Goal: Task Accomplishment & Management: Manage account settings

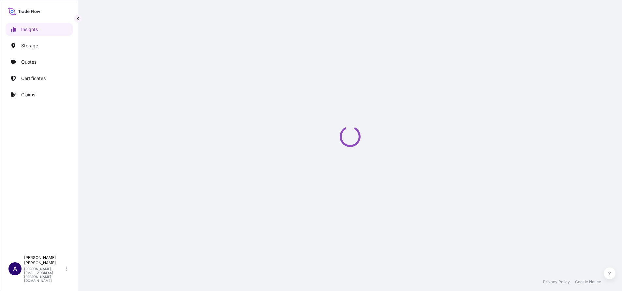
select select "2025"
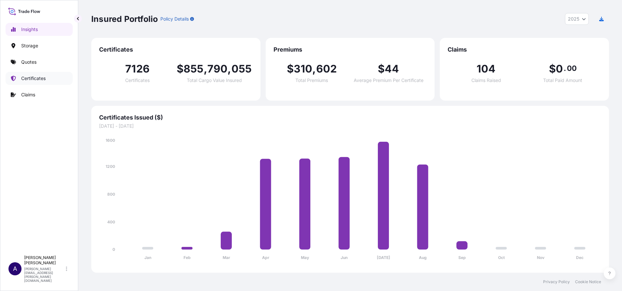
click at [35, 76] on p "Certificates" at bounding box center [33, 78] width 24 height 7
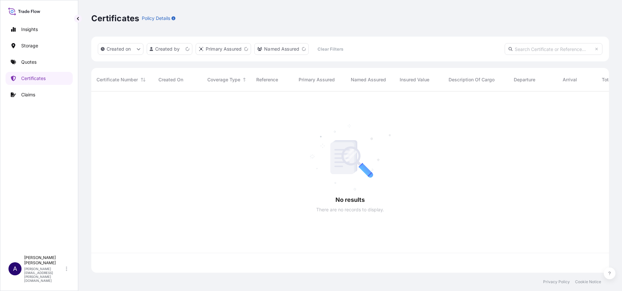
scroll to position [177, 510]
click at [535, 49] on input "text" at bounding box center [554, 49] width 98 height 12
paste input "[PHONE_NUMBER]"
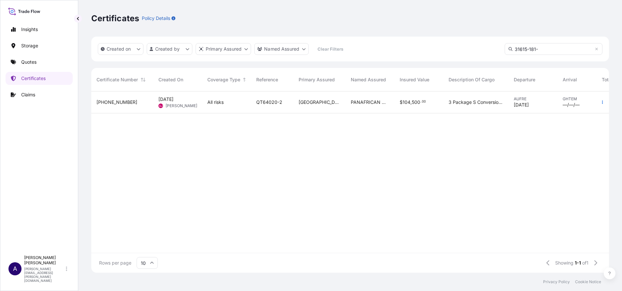
type input "31615-181-"
click at [112, 105] on span "[PHONE_NUMBER]" at bounding box center [117, 102] width 41 height 7
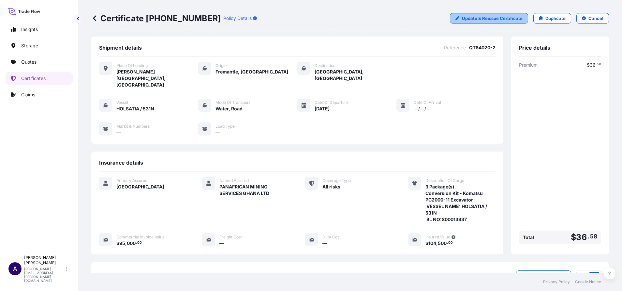
click at [472, 17] on p "Update & Reissue Certificate" at bounding box center [492, 18] width 61 height 7
select select "Road / [GEOGRAPHIC_DATA]"
select select "Water"
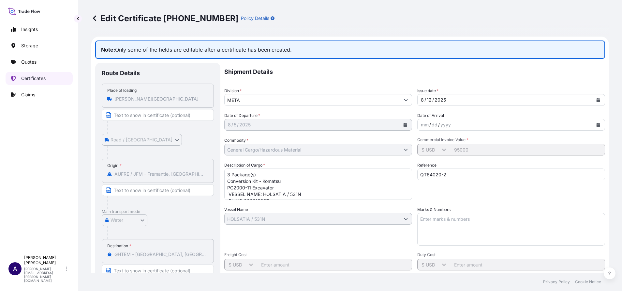
click at [26, 75] on p "Certificates" at bounding box center [33, 78] width 24 height 7
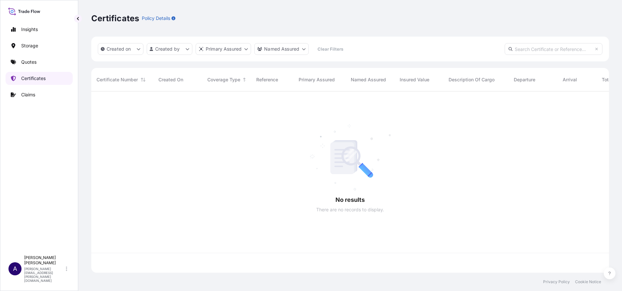
scroll to position [177, 510]
click at [540, 52] on input "text" at bounding box center [554, 49] width 98 height 12
paste input "[PHONE_NUMBER]"
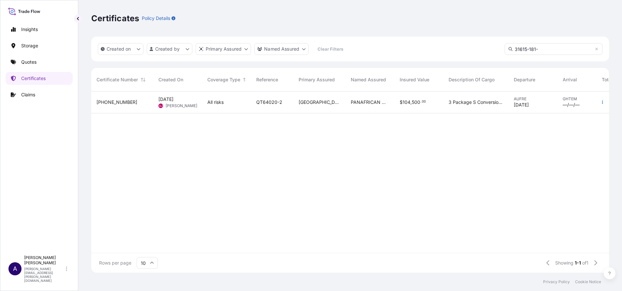
type input "31615-181-"
click at [113, 101] on span "[PHONE_NUMBER]" at bounding box center [117, 102] width 41 height 7
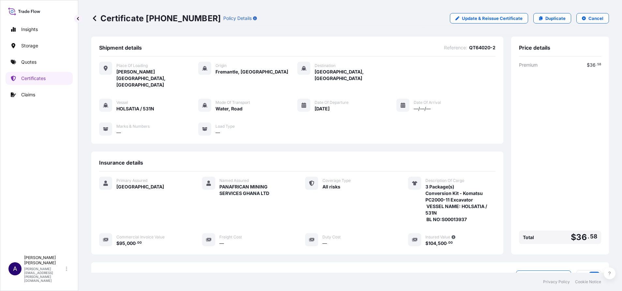
click at [96, 18] on icon at bounding box center [94, 18] width 7 height 7
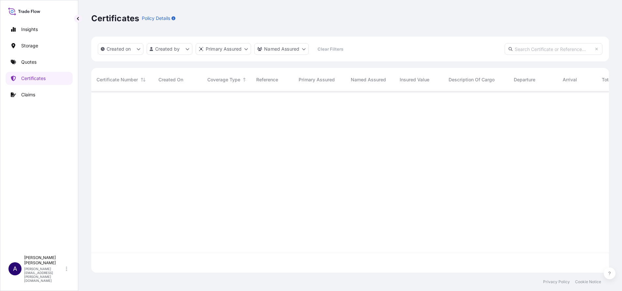
scroll to position [177, 510]
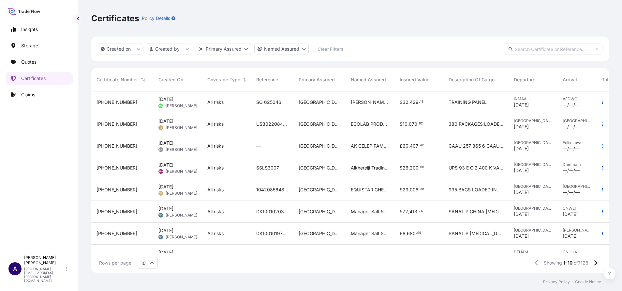
click at [549, 51] on input "text" at bounding box center [554, 49] width 98 height 12
click at [528, 50] on input "text" at bounding box center [554, 49] width 98 height 12
paste input "[PHONE_NUMBER]"
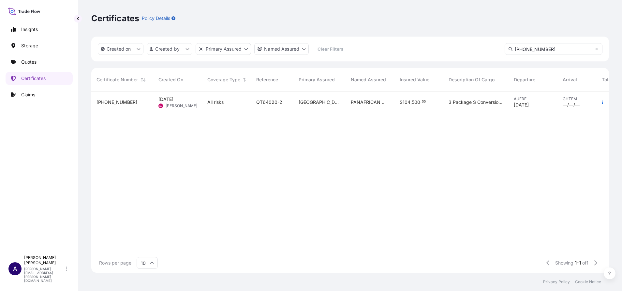
type input "[PHONE_NUMBER]"
click at [199, 190] on div "31615-181-2 [DATE] [PERSON_NAME] [PERSON_NAME] All risks QT64020-2 [GEOGRAPHIC_…" at bounding box center [370, 171] width 558 height 161
click at [109, 100] on span "[PHONE_NUMBER]" at bounding box center [117, 102] width 41 height 7
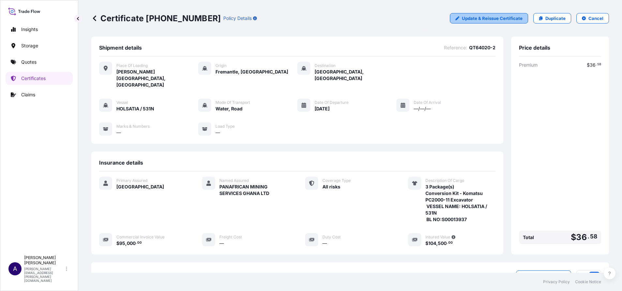
click at [508, 19] on p "Update & Reissue Certificate" at bounding box center [492, 18] width 61 height 7
select select "Road / [GEOGRAPHIC_DATA]"
select select "Water"
